Goal: Check status: Check status

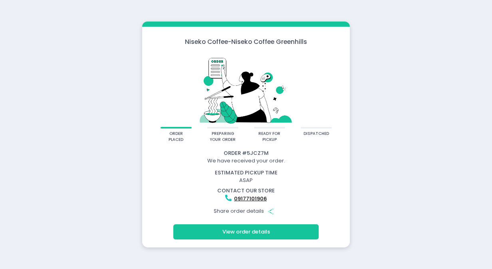
click at [258, 231] on button "View order details" at bounding box center [245, 232] width 145 height 15
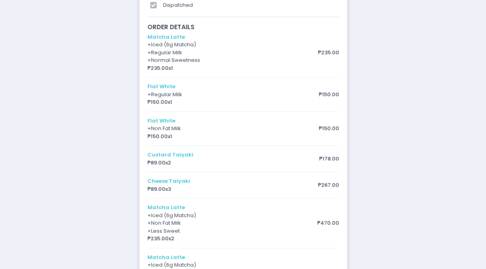
scroll to position [143, 0]
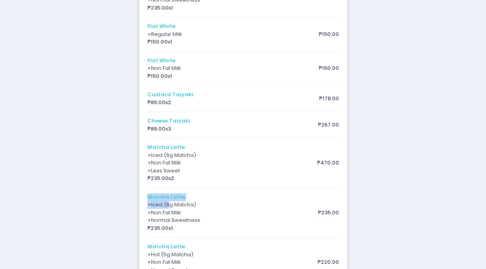
drag, startPoint x: 149, startPoint y: 197, endPoint x: 170, endPoint y: 204, distance: 21.7
click at [170, 204] on div "Matcha Latte + Iced (6g Matcha) + Regular Milk + Normal Sweetness ₱235.00 x 1 ₱…" at bounding box center [243, 137] width 192 height 328
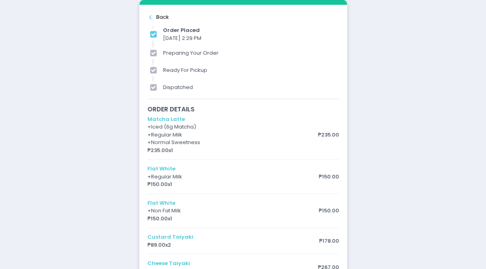
scroll to position [0, 0]
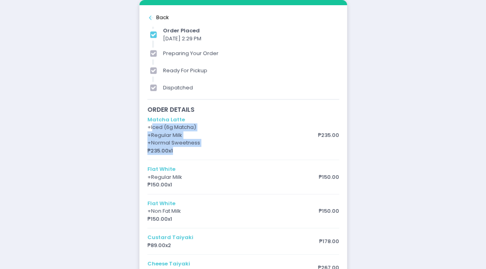
drag, startPoint x: 155, startPoint y: 124, endPoint x: 183, endPoint y: 148, distance: 37.1
drag, startPoint x: 183, startPoint y: 148, endPoint x: 171, endPoint y: 165, distance: 20.6
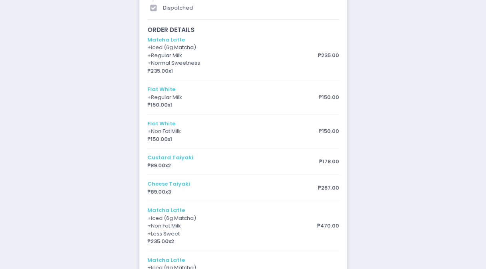
scroll to position [120, 0]
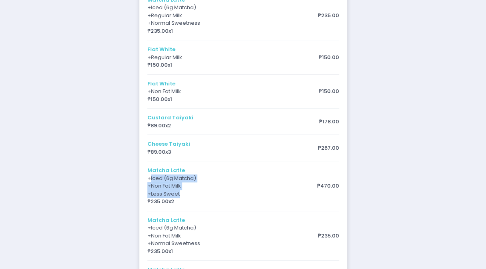
drag, startPoint x: 153, startPoint y: 180, endPoint x: 191, endPoint y: 191, distance: 39.4
click at [191, 191] on div "Matcha Latte + Iced (6g Matcha) + Regular Milk + Normal Sweetness ₱235.00 x 1 ₱…" at bounding box center [243, 160] width 192 height 328
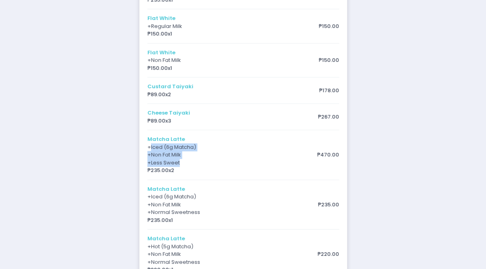
scroll to position [160, 0]
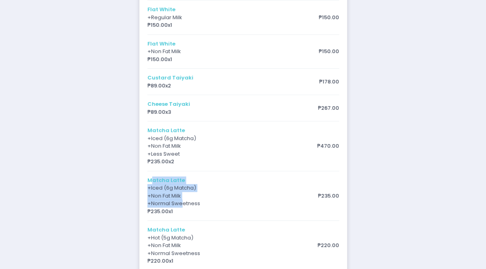
drag, startPoint x: 149, startPoint y: 182, endPoint x: 184, endPoint y: 205, distance: 41.4
click at [184, 205] on div "Matcha Latte + Iced (6g Matcha) + Regular Milk + Normal Sweetness ₱235.00 x 1 ₱…" at bounding box center [243, 120] width 192 height 328
drag, startPoint x: 184, startPoint y: 205, endPoint x: 161, endPoint y: 204, distance: 23.2
click at [161, 204] on div "Matcha Latte + Iced (6g Matcha) + Regular Milk + Normal Sweetness ₱235.00 x 1 ₱…" at bounding box center [243, 120] width 192 height 328
click at [155, 193] on div "Matcha Latte + Iced (6g Matcha) + Regular Milk + Normal Sweetness ₱235.00 x 1 ₱…" at bounding box center [243, 120] width 192 height 328
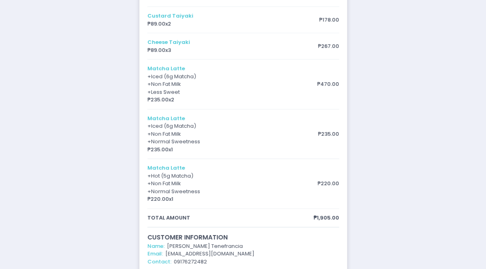
scroll to position [240, 0]
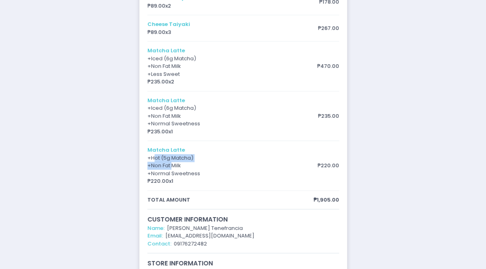
drag, startPoint x: 157, startPoint y: 154, endPoint x: 178, endPoint y: 162, distance: 22.6
click at [178, 162] on div "Matcha Latte + Iced (6g Matcha) + Regular Milk + Normal Sweetness ₱235.00 x 1 ₱…" at bounding box center [243, 40] width 192 height 328
drag, startPoint x: 178, startPoint y: 162, endPoint x: 137, endPoint y: 184, distance: 46.5
click at [137, 184] on div "order placed preparing your order ready for pickup dispatched Order # 5JCZ7M We…" at bounding box center [243, 50] width 486 height 581
click at [201, 181] on div "Matcha Latte + Iced (6g Matcha) + Regular Milk + Normal Sweetness ₱235.00 x 1 ₱…" at bounding box center [243, 40] width 192 height 328
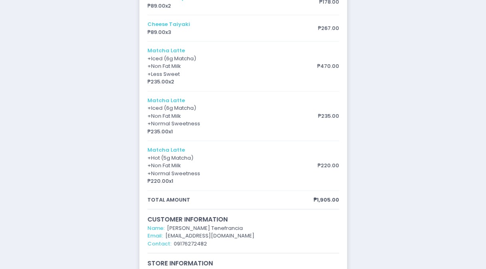
click at [197, 119] on div "Matcha Latte + Iced (6g Matcha) + Regular Milk + Normal Sweetness ₱235.00 x 1 ₱…" at bounding box center [243, 40] width 192 height 328
click at [193, 63] on div "Matcha Latte + Iced (6g Matcha) + Regular Milk + Normal Sweetness ₱235.00 x 1 ₱…" at bounding box center [243, 40] width 192 height 328
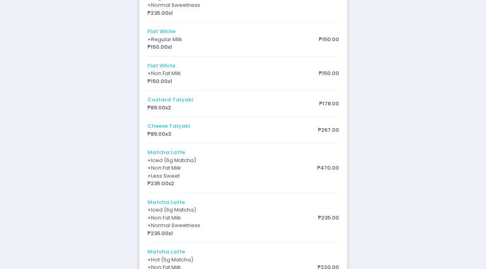
scroll to position [120, 0]
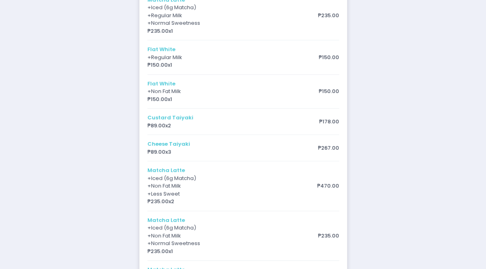
click at [188, 98] on div "Matcha Latte + Iced (6g Matcha) + Regular Milk + Normal Sweetness ₱235.00 x 1 ₱…" at bounding box center [243, 160] width 192 height 328
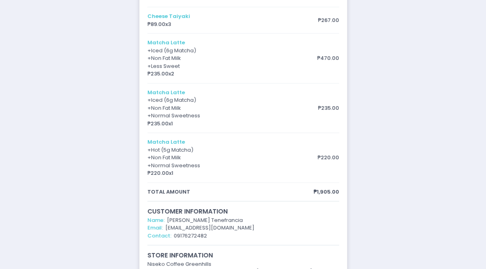
scroll to position [223, 0]
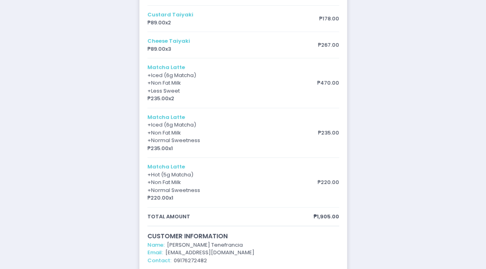
drag, startPoint x: 168, startPoint y: 100, endPoint x: 173, endPoint y: 100, distance: 4.4
click at [169, 100] on div "Matcha Latte + Iced (6g Matcha) + Regular Milk + Normal Sweetness ₱235.00 x 1 ₱…" at bounding box center [243, 57] width 192 height 328
